Goal: Check status

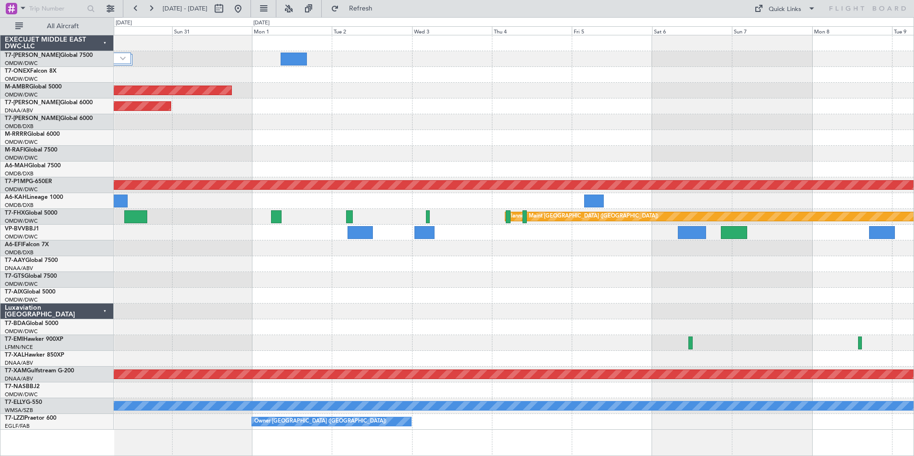
click at [772, 112] on div "Planned Maint Dubai (Al Maktoum Intl) Unplanned Maint [GEOGRAPHIC_DATA] (Al Mak…" at bounding box center [513, 232] width 799 height 394
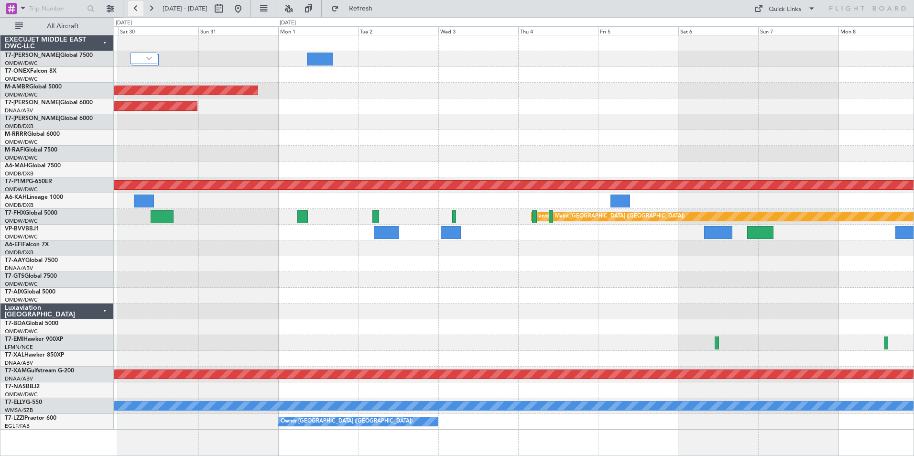
click at [131, 6] on button at bounding box center [135, 8] width 15 height 15
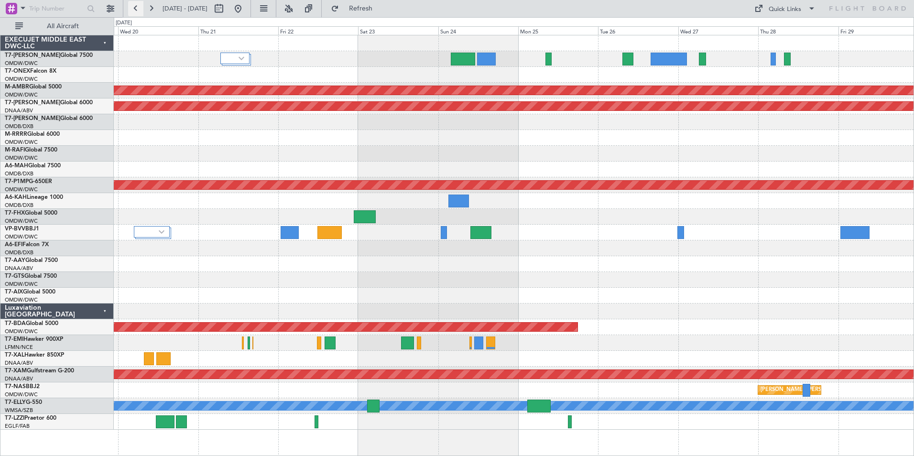
click at [131, 6] on button at bounding box center [135, 8] width 15 height 15
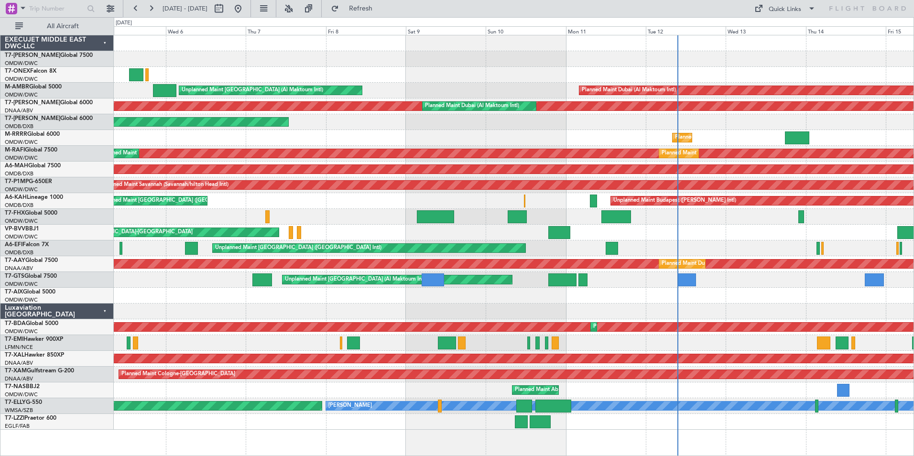
click at [804, 53] on div at bounding box center [513, 59] width 799 height 16
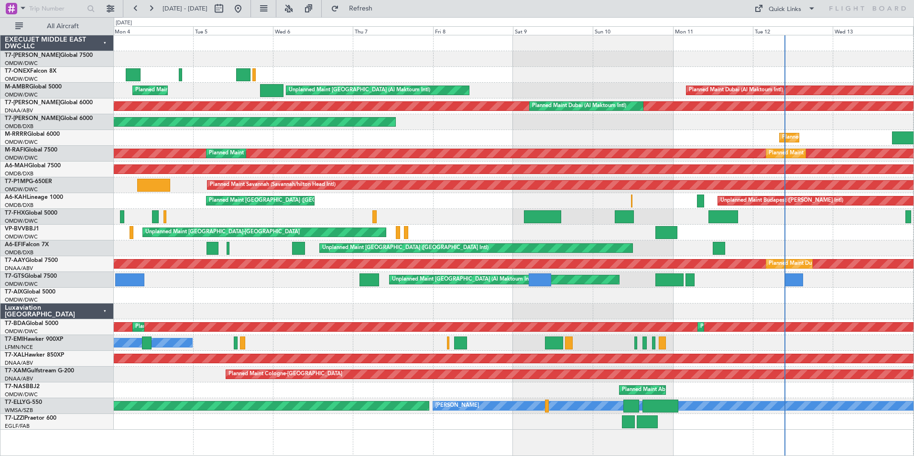
click at [209, 74] on div "Planned Maint [GEOGRAPHIC_DATA] ([GEOGRAPHIC_DATA]) Unplanned Maint [GEOGRAPHIC…" at bounding box center [513, 232] width 799 height 394
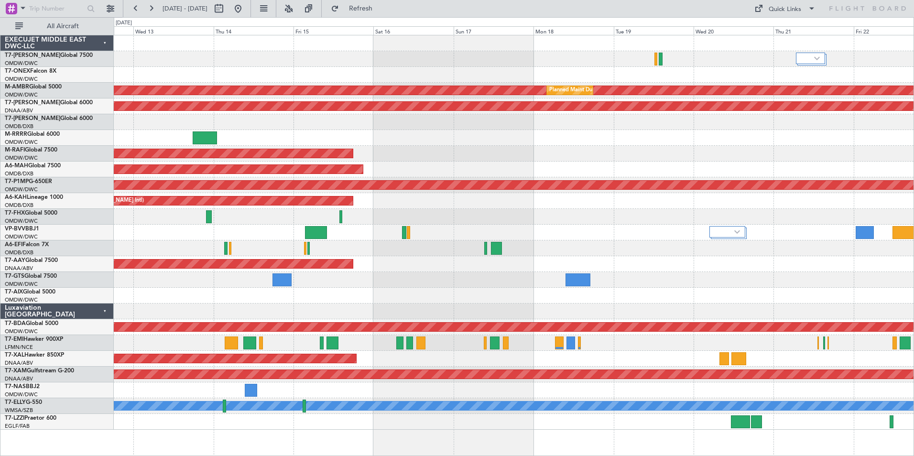
click at [371, 76] on div "Planned Maint Dubai (Al Maktoum Intl) Planned Maint [GEOGRAPHIC_DATA] (Al Makto…" at bounding box center [513, 232] width 799 height 394
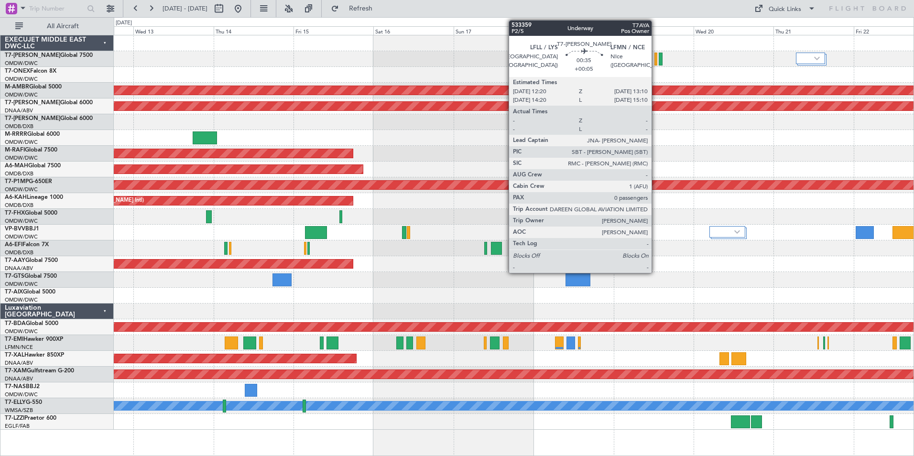
click at [656, 60] on div at bounding box center [655, 59] width 3 height 13
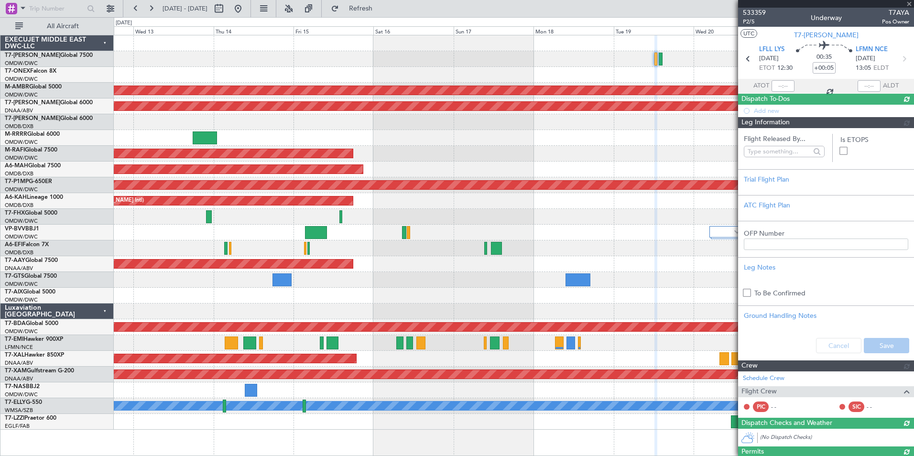
click at [907, 4] on div at bounding box center [826, 4] width 176 height 8
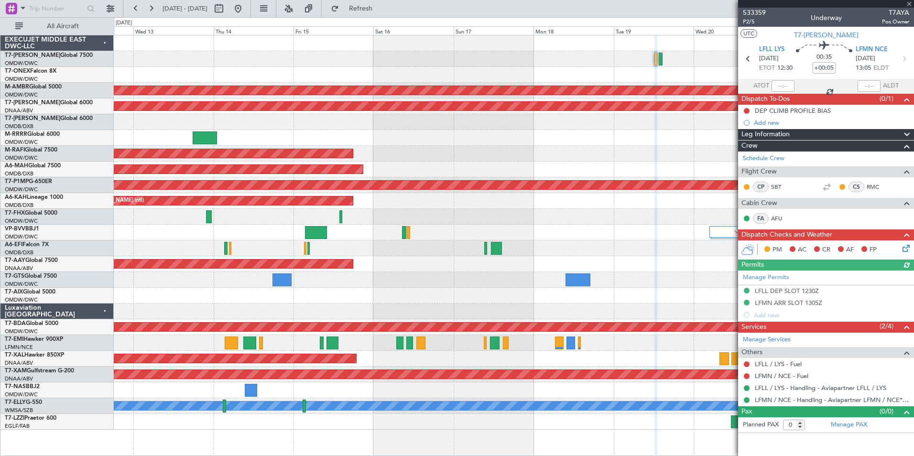
click at [909, 4] on div at bounding box center [826, 4] width 176 height 8
click at [662, 82] on div at bounding box center [513, 75] width 799 height 16
